Goal: Find contact information: Find contact information

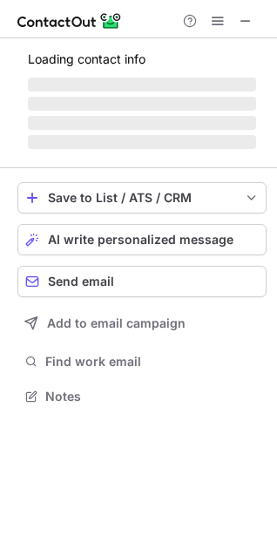
scroll to position [338, 277]
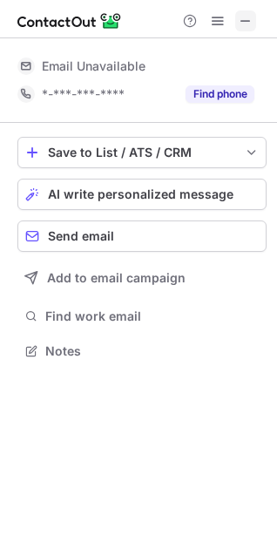
click at [248, 19] on span at bounding box center [246, 21] width 14 height 14
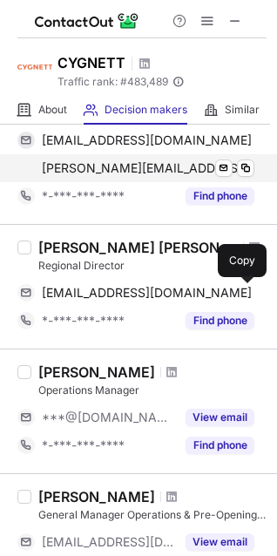
scroll to position [139, 0]
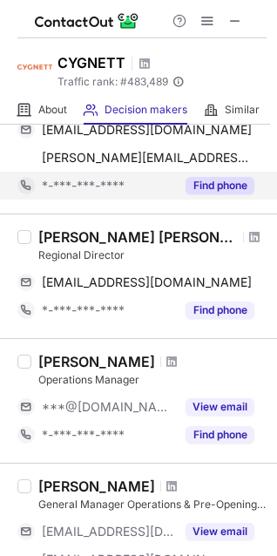
click at [215, 191] on button "Find phone" at bounding box center [220, 185] width 69 height 17
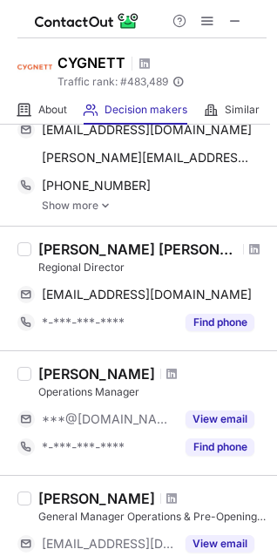
click at [100, 203] on img at bounding box center [105, 206] width 10 height 12
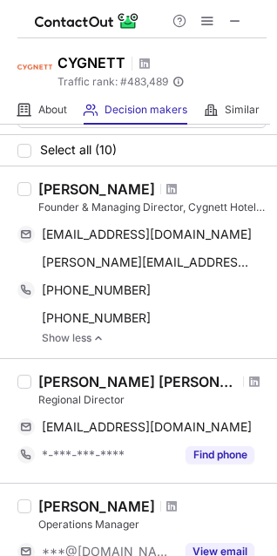
scroll to position [0, 0]
